Goal: Navigation & Orientation: Understand site structure

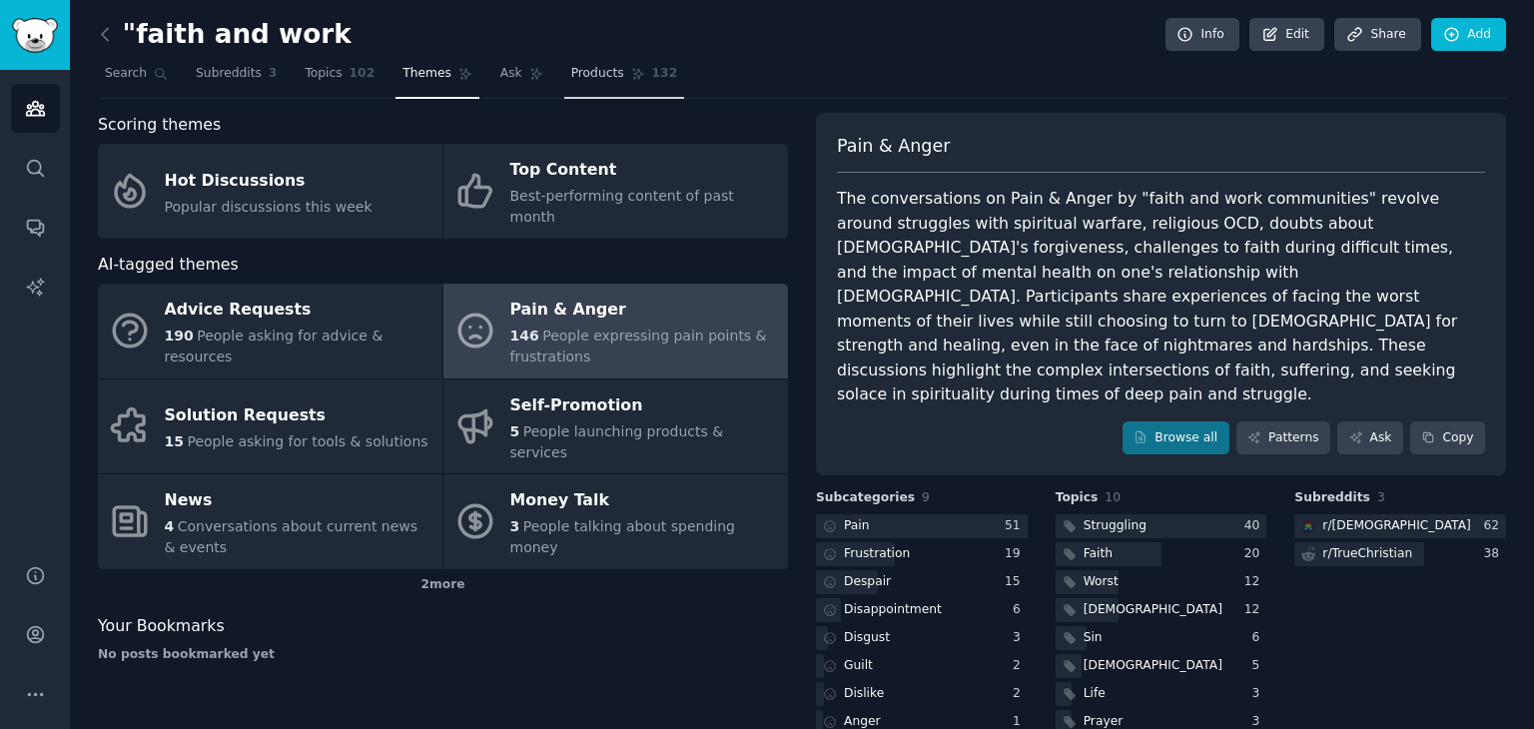
click at [571, 81] on span "Products" at bounding box center [597, 74] width 53 height 18
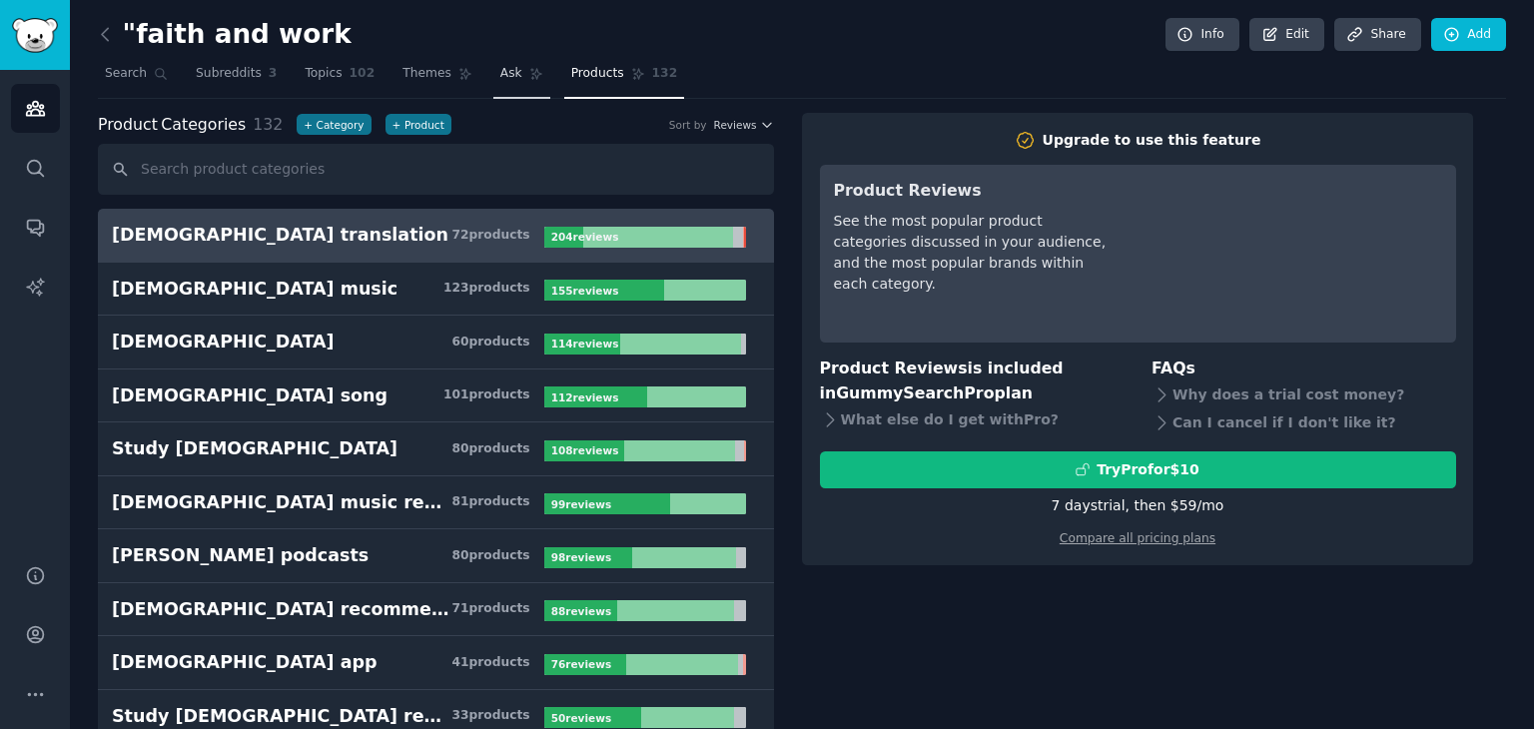
click at [500, 78] on span "Ask" at bounding box center [511, 74] width 22 height 18
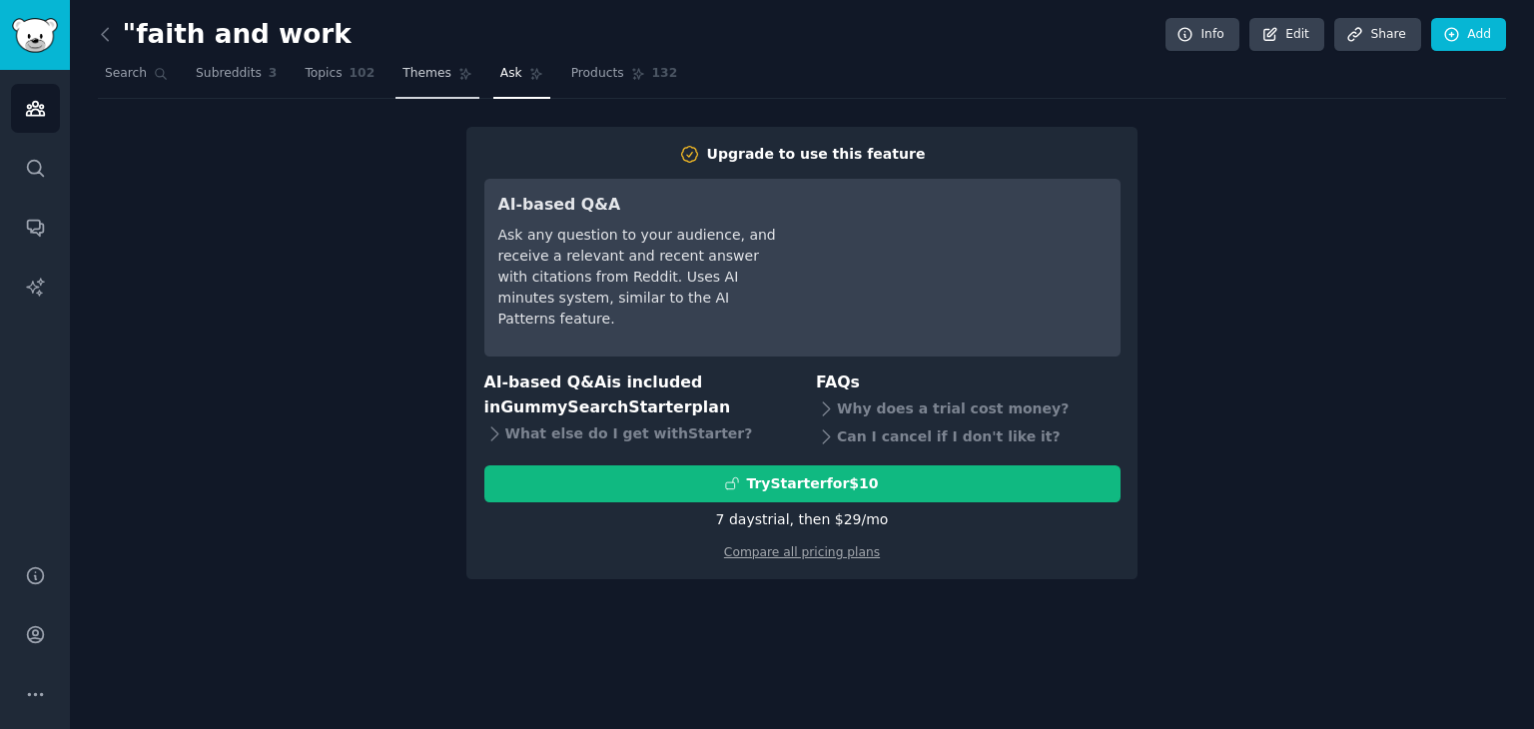
click at [417, 69] on span "Themes" at bounding box center [427, 74] width 49 height 18
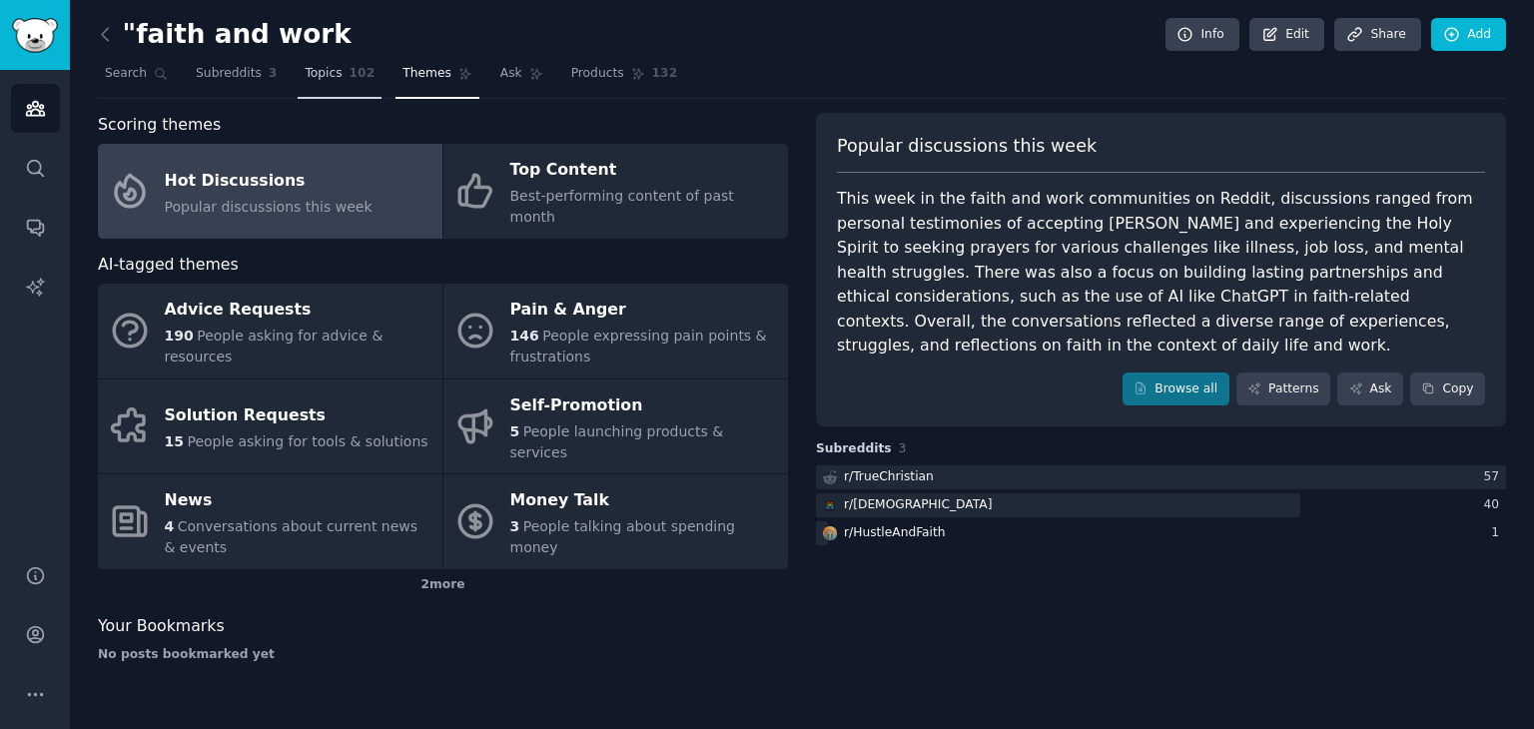
click at [305, 80] on span "Topics" at bounding box center [323, 74] width 37 height 18
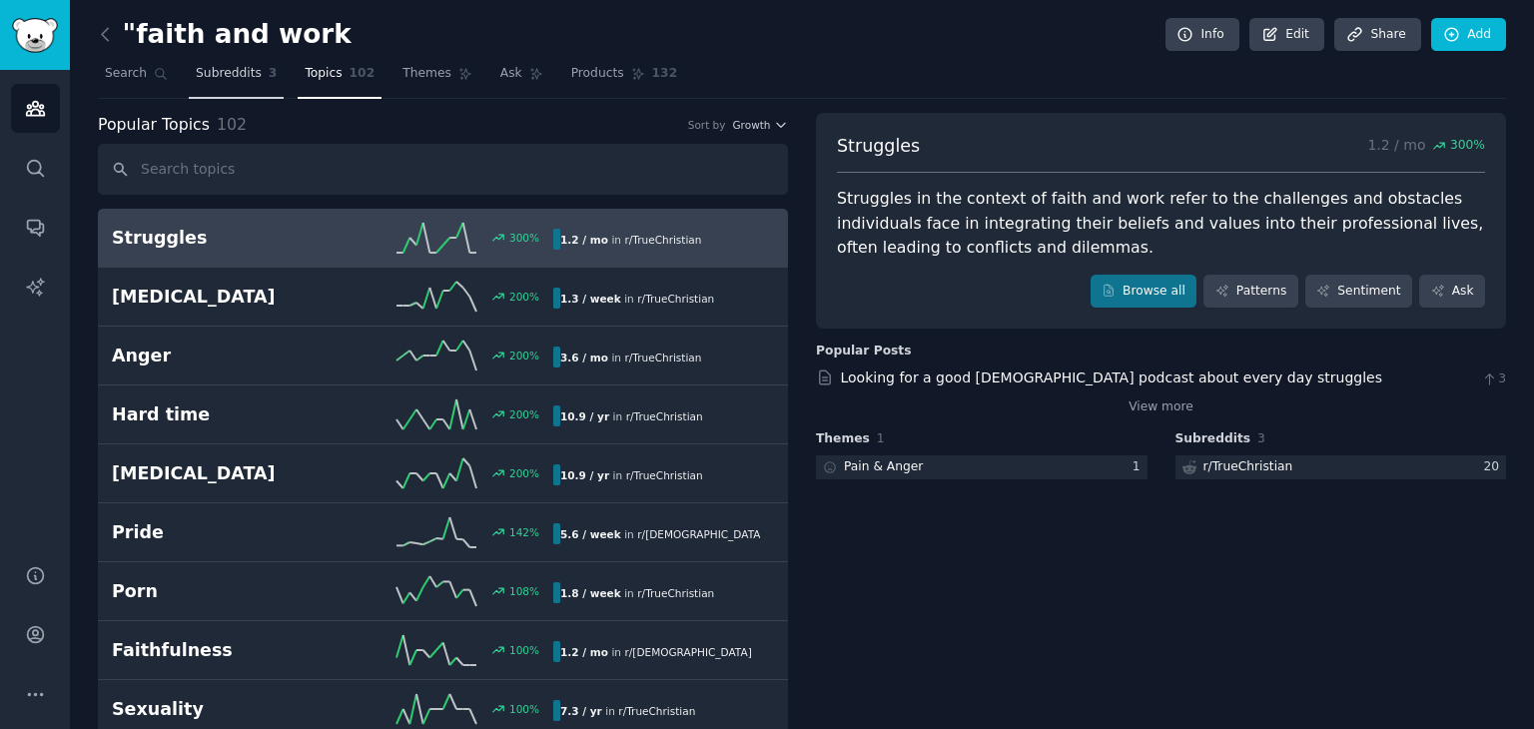
click at [212, 70] on span "Subreddits" at bounding box center [229, 74] width 66 height 18
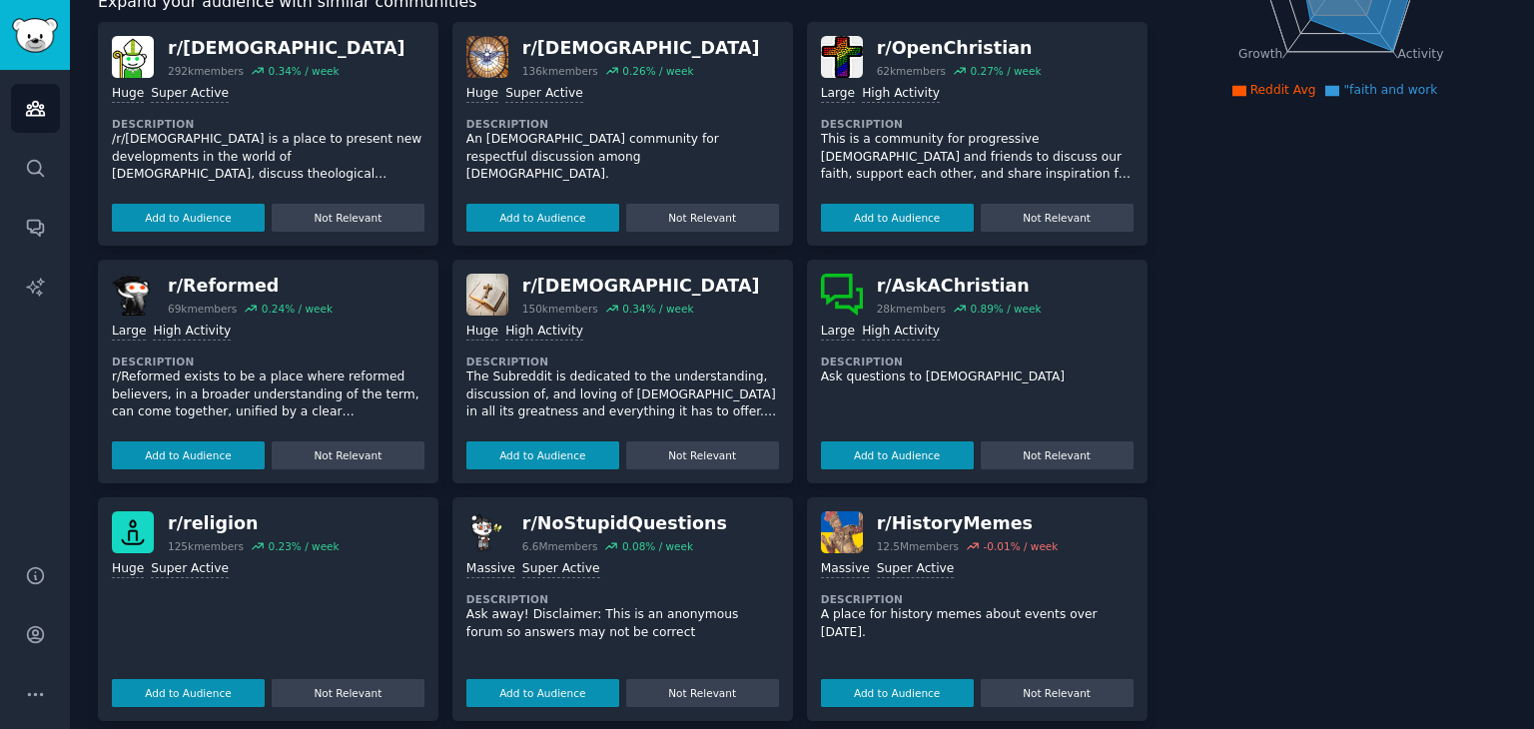
scroll to position [400, 0]
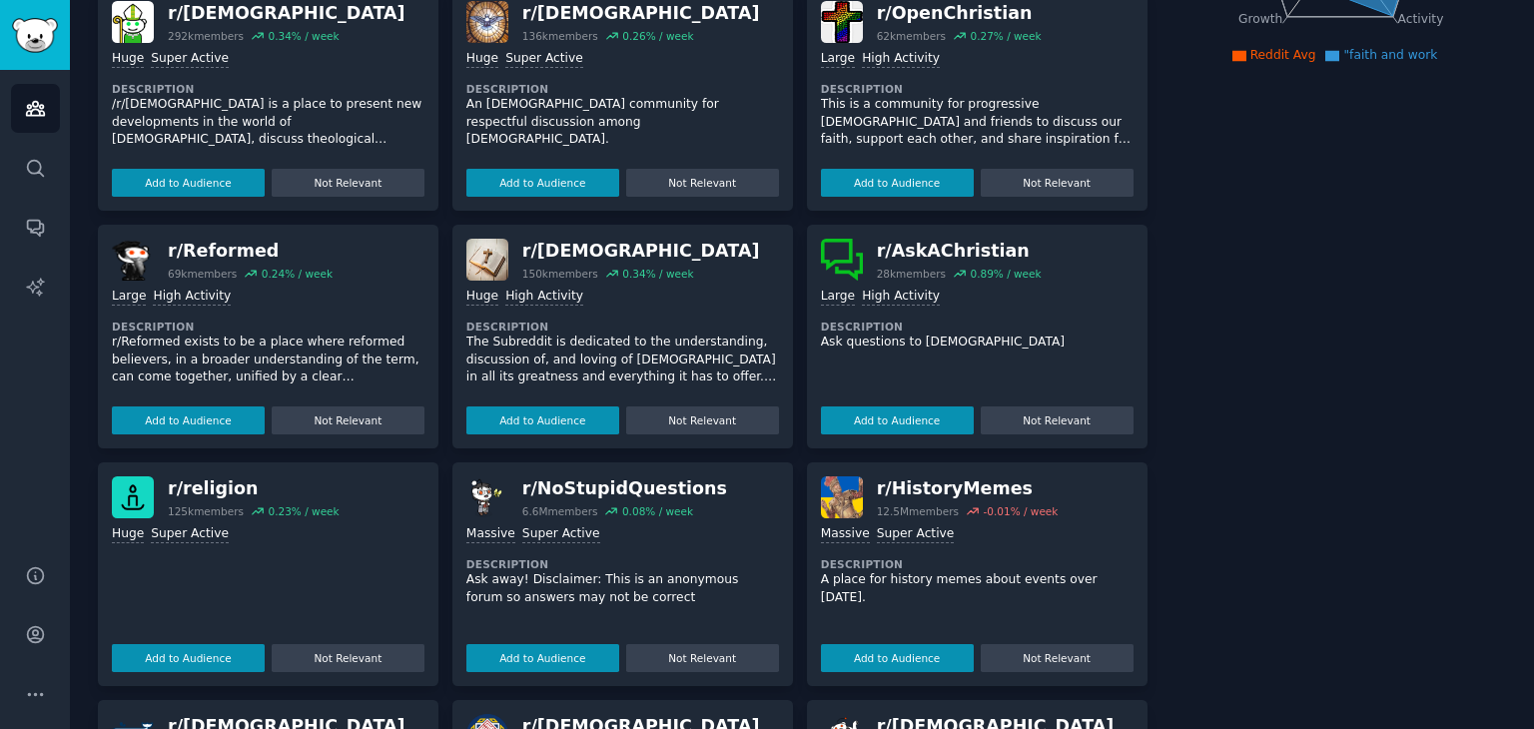
click at [1510, 449] on div ""faith and work Info Edit Share Add Search Subreddits 3 Topics 102 Themes Ask P…" at bounding box center [802, 275] width 1464 height 1351
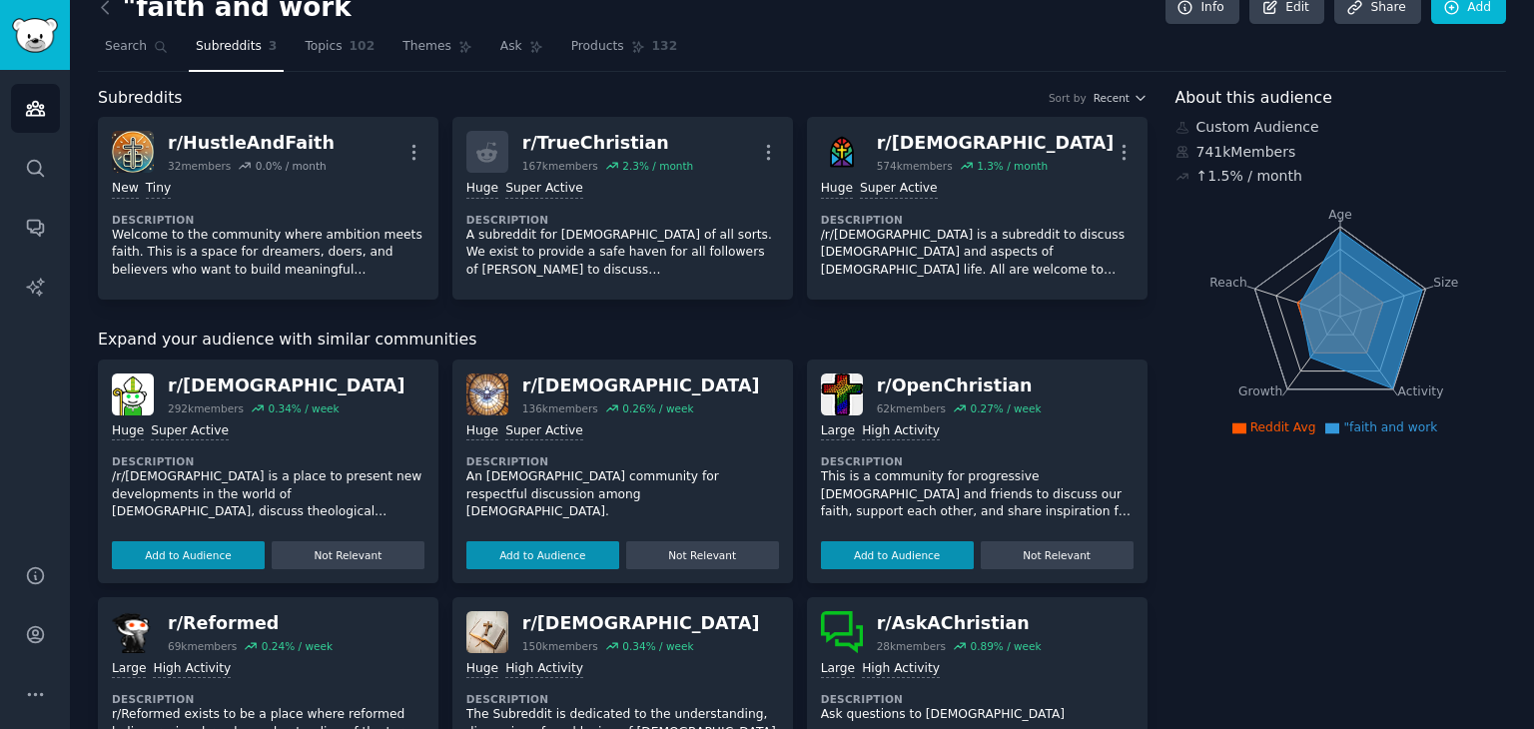
scroll to position [0, 0]
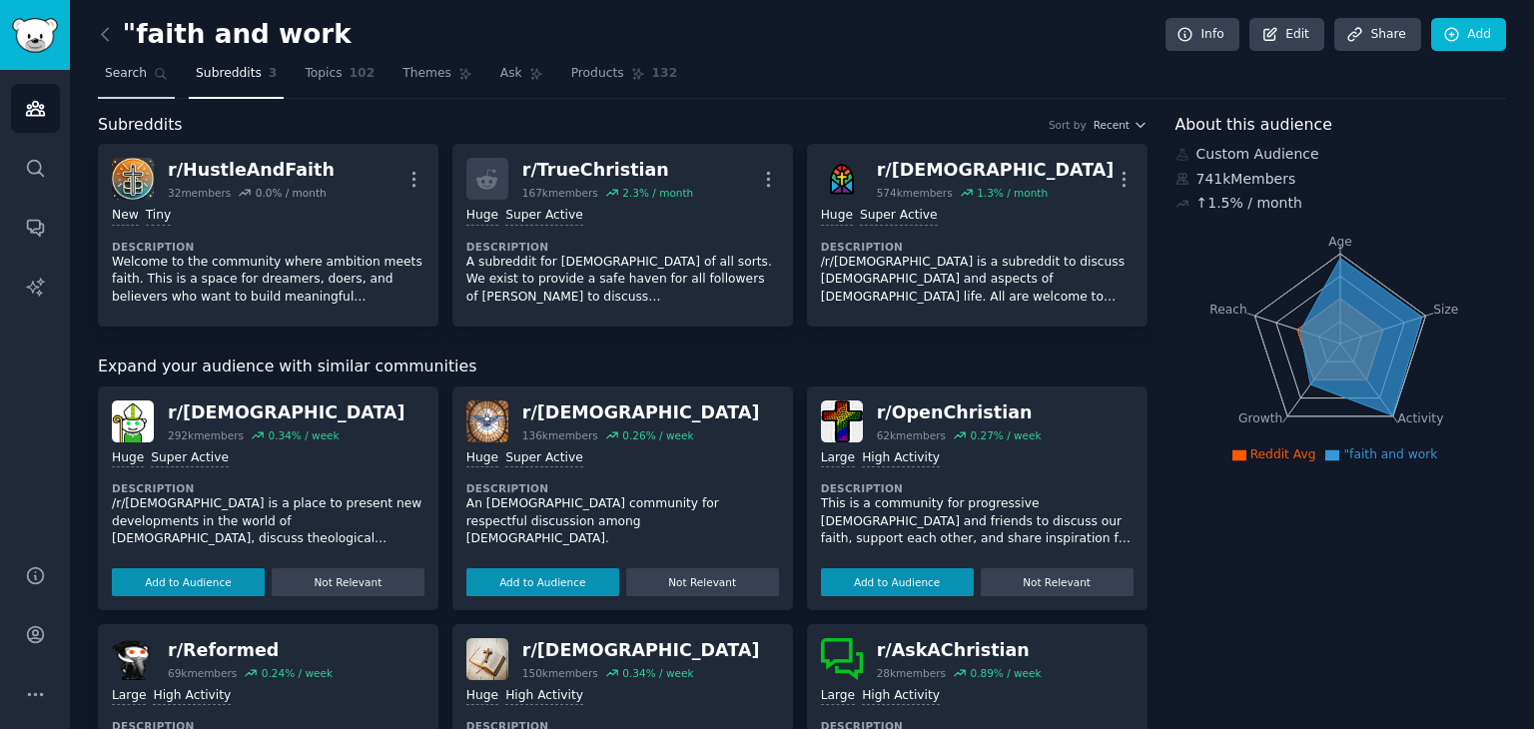
click at [130, 69] on span "Search" at bounding box center [126, 74] width 42 height 18
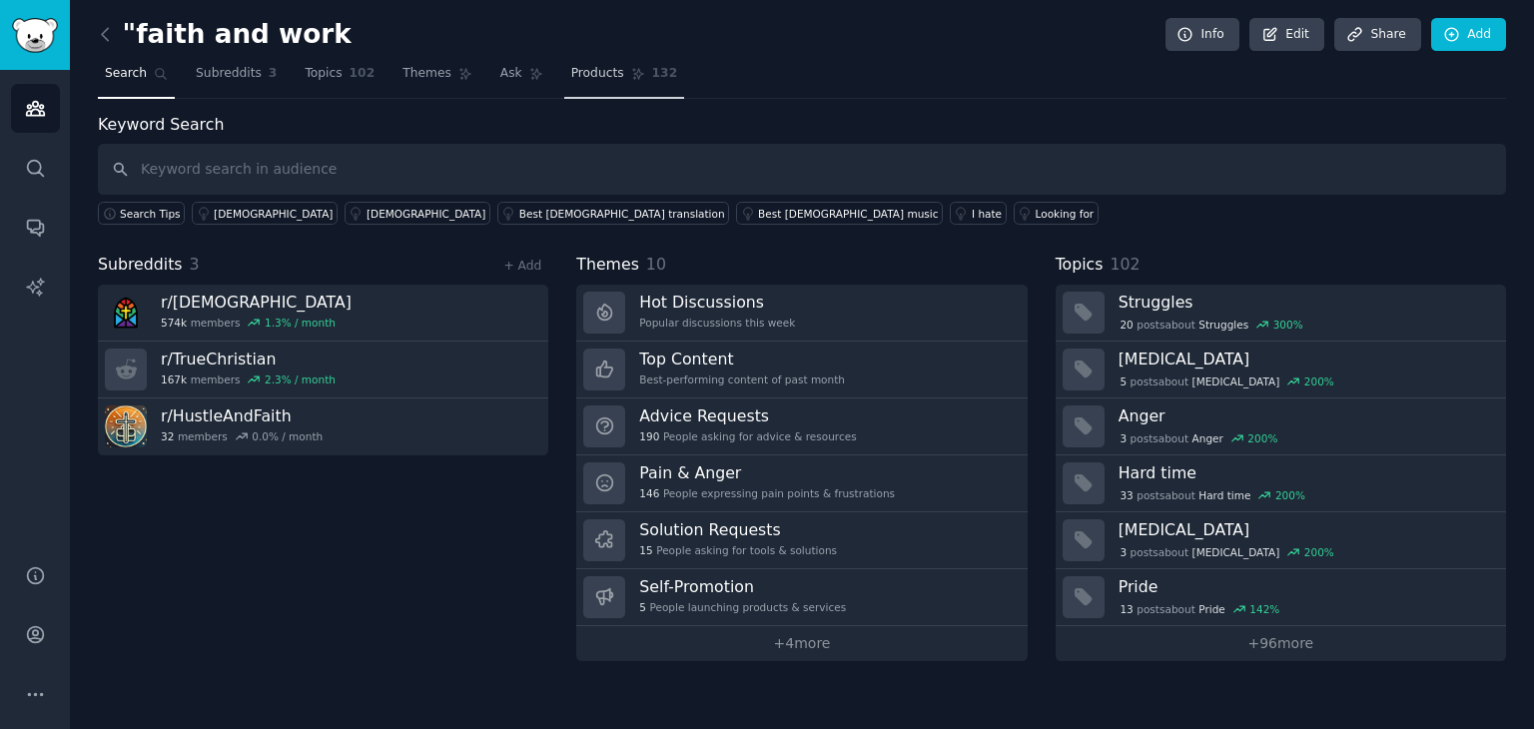
click at [571, 66] on span "Products" at bounding box center [597, 74] width 53 height 18
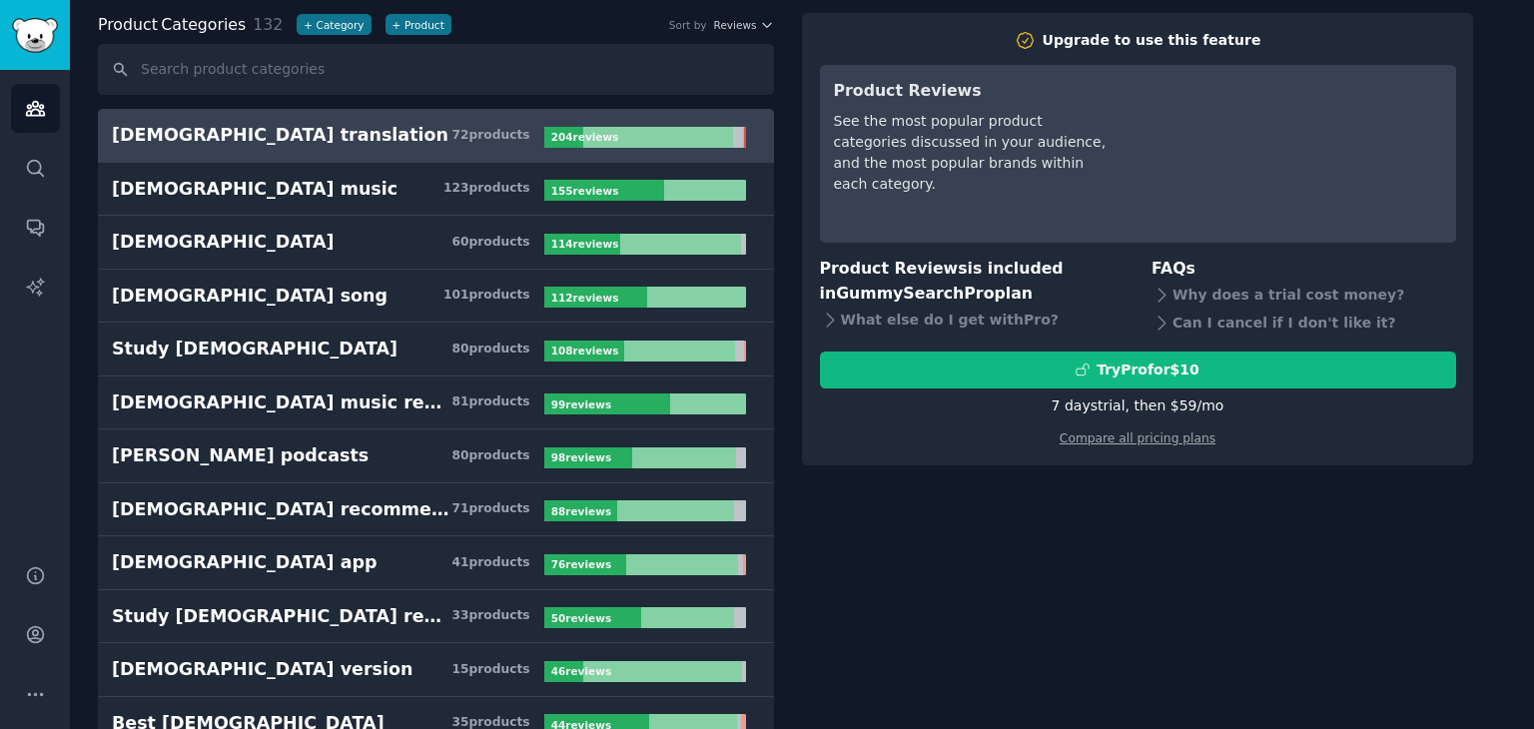
scroll to position [100, 0]
